Goal: Navigation & Orientation: Find specific page/section

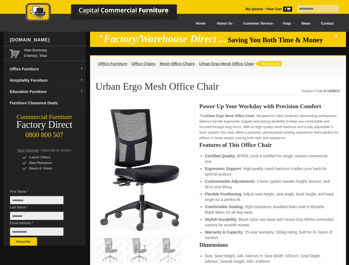
click at [315, 9] on input "text" at bounding box center [318, 8] width 41 height 7
click at [41, 218] on input "Last Name *" at bounding box center [37, 216] width 54 height 8
click at [24, 242] on button "Subscribe" at bounding box center [23, 242] width 27 height 8
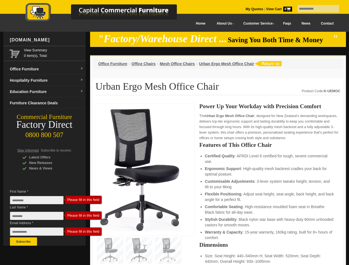
click at [218, 185] on li "Customisable Adjustments : 3-lever system tweaks height, tension, and tilt to y…" at bounding box center [270, 184] width 130 height 11
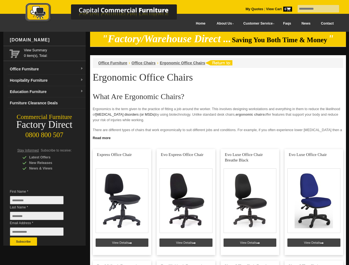
click at [315, 9] on input "text" at bounding box center [318, 8] width 41 height 7
click at [41, 218] on input "Last Name *" at bounding box center [37, 216] width 54 height 8
click at [24, 242] on button "Subscribe" at bounding box center [23, 242] width 27 height 8
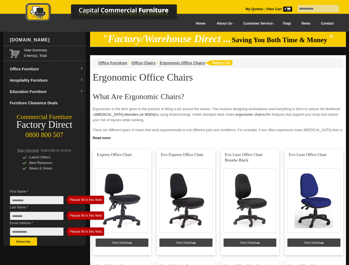
click at [218, 138] on link "Read more" at bounding box center [218, 137] width 256 height 7
